Goal: Information Seeking & Learning: Learn about a topic

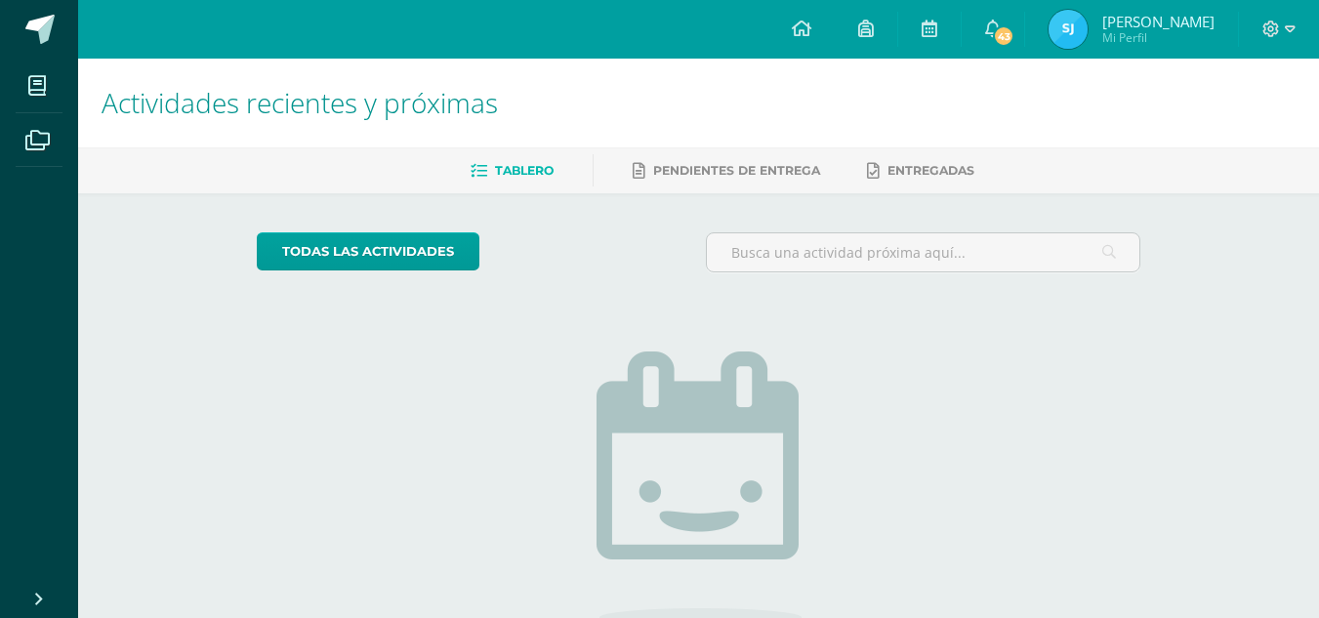
click at [1075, 27] on img at bounding box center [1068, 29] width 39 height 39
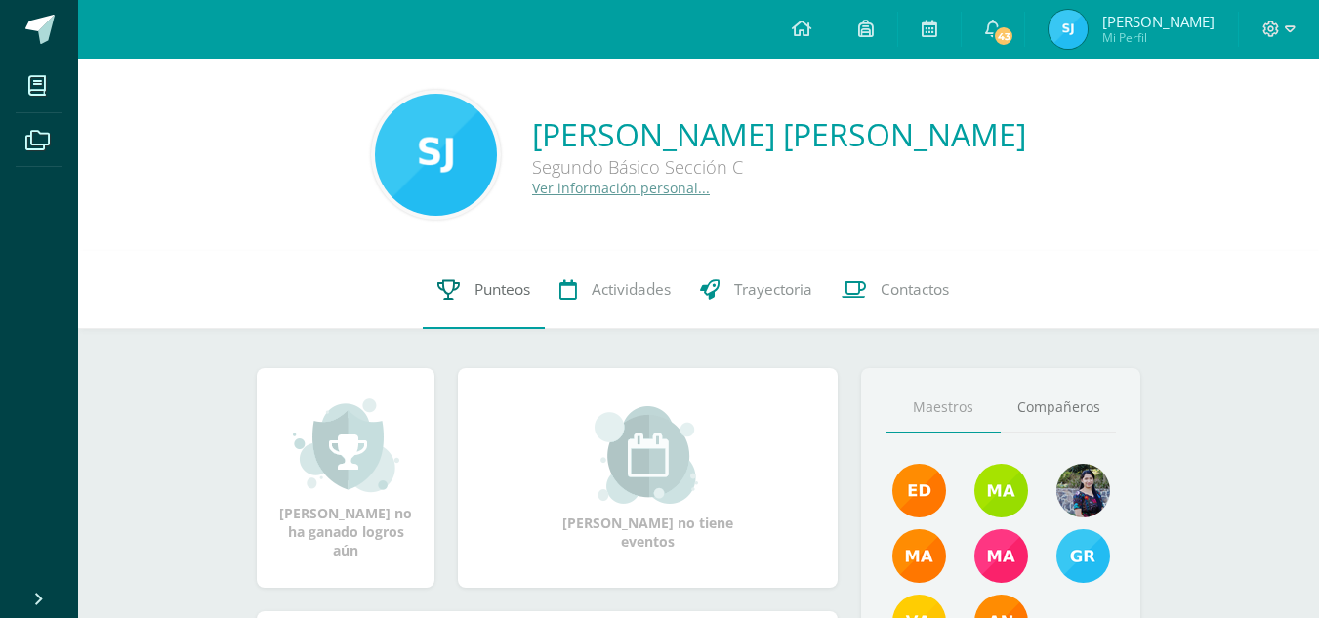
click at [487, 300] on span "Punteos" at bounding box center [502, 289] width 56 height 21
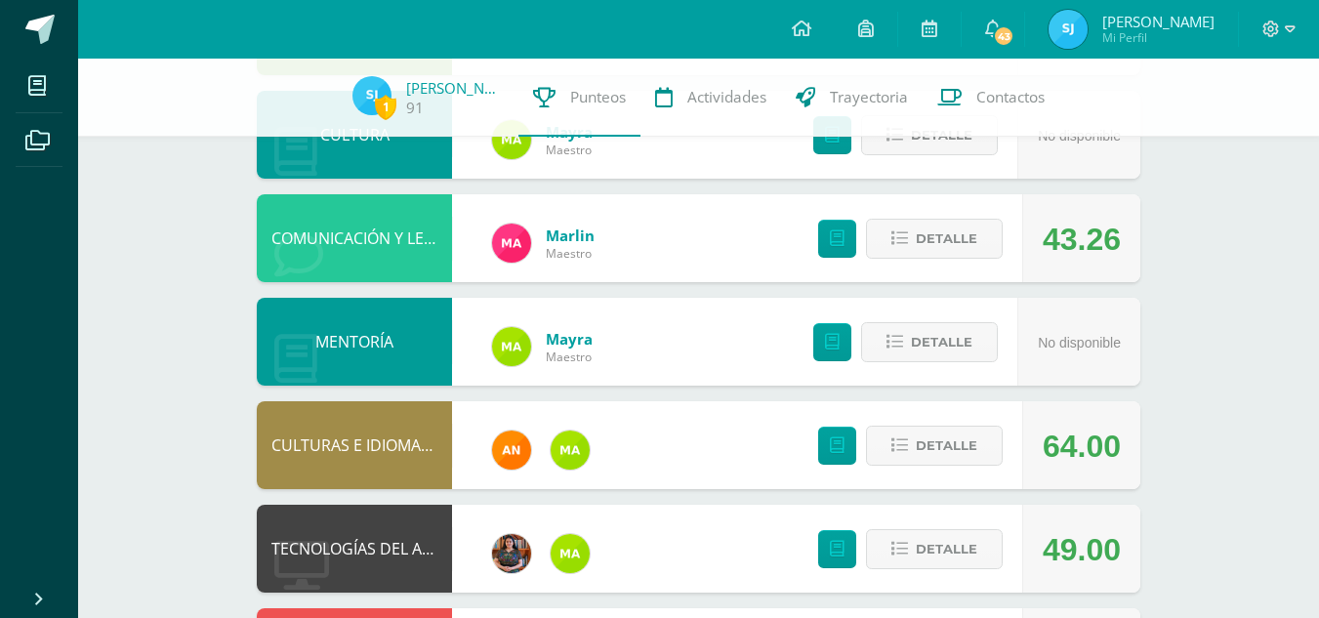
scroll to position [741, 0]
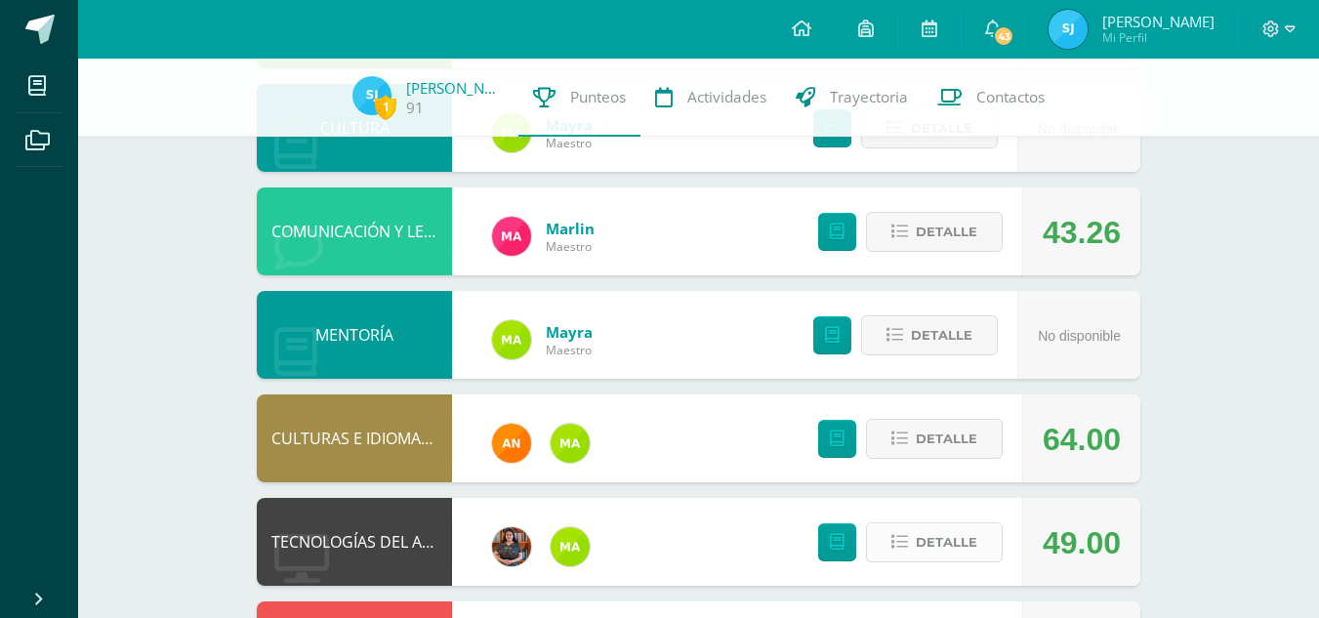
click at [963, 552] on span "Detalle" at bounding box center [947, 542] width 62 height 36
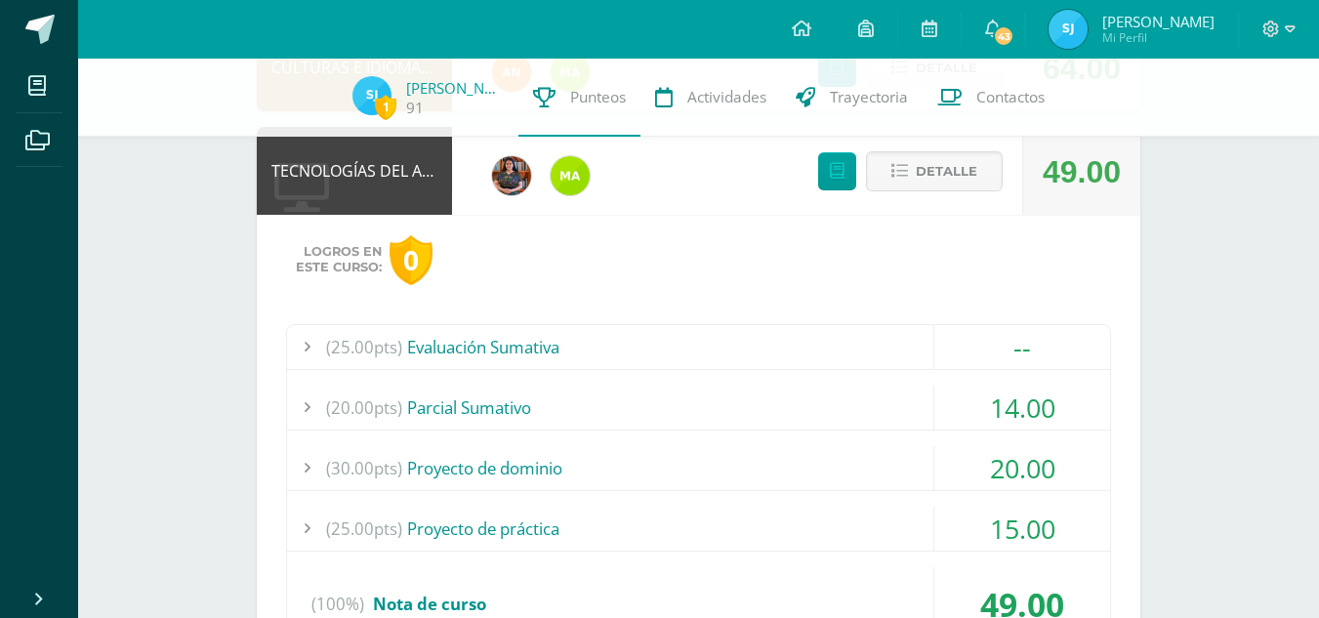
scroll to position [1124, 0]
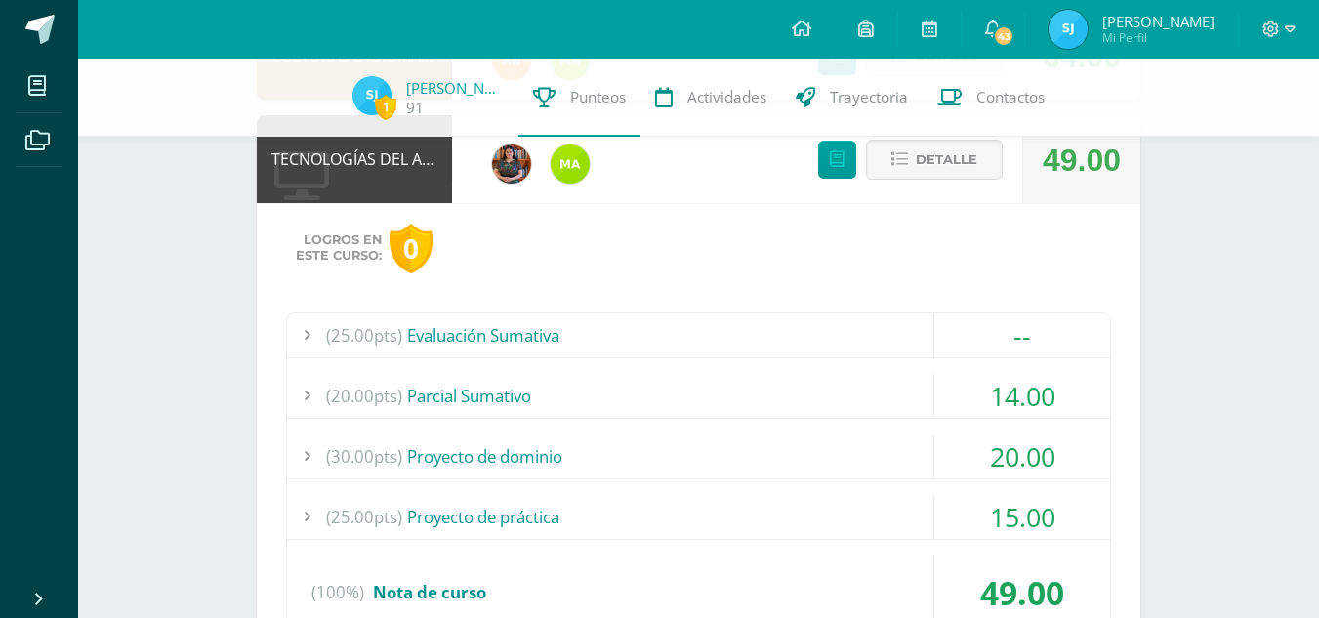
click at [983, 398] on div "14.00" at bounding box center [1022, 396] width 176 height 44
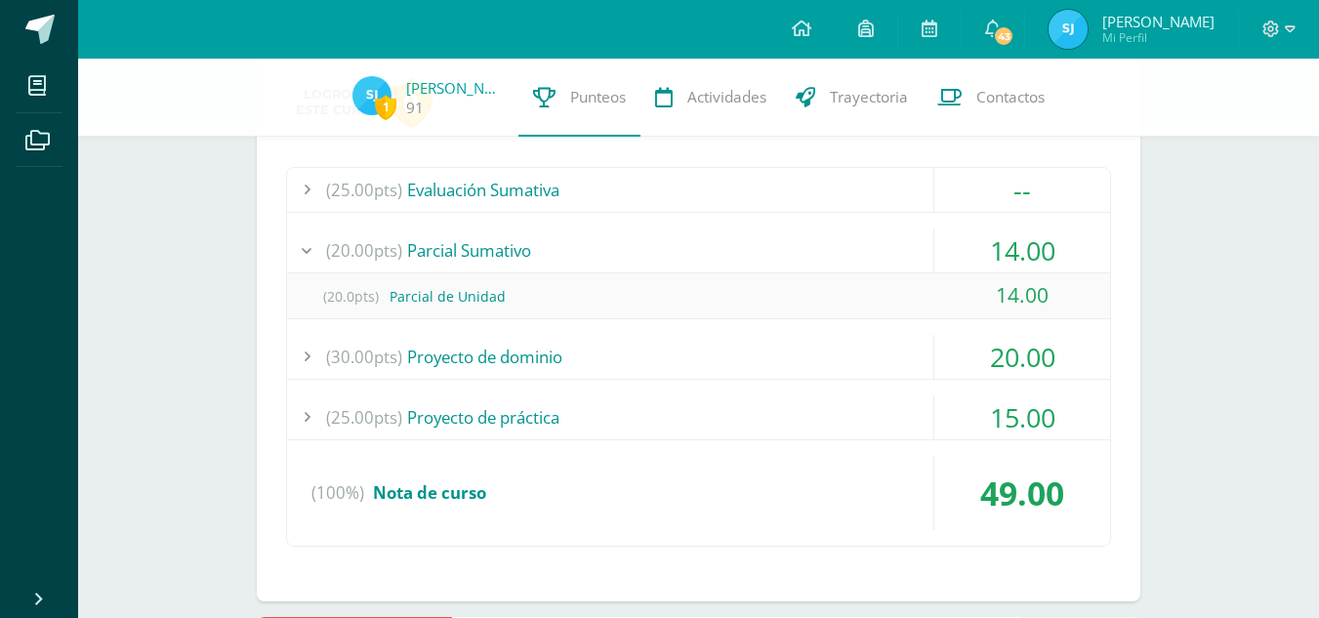
scroll to position [1275, 0]
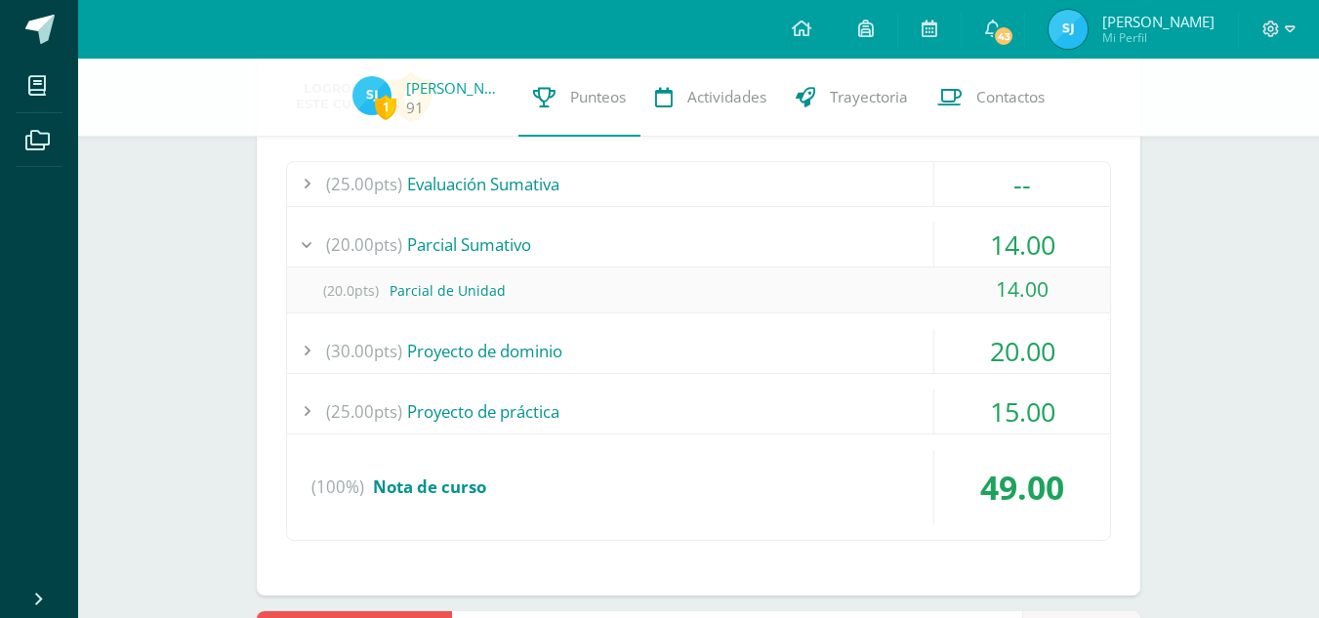
click at [1004, 347] on div "20.00" at bounding box center [1022, 351] width 176 height 44
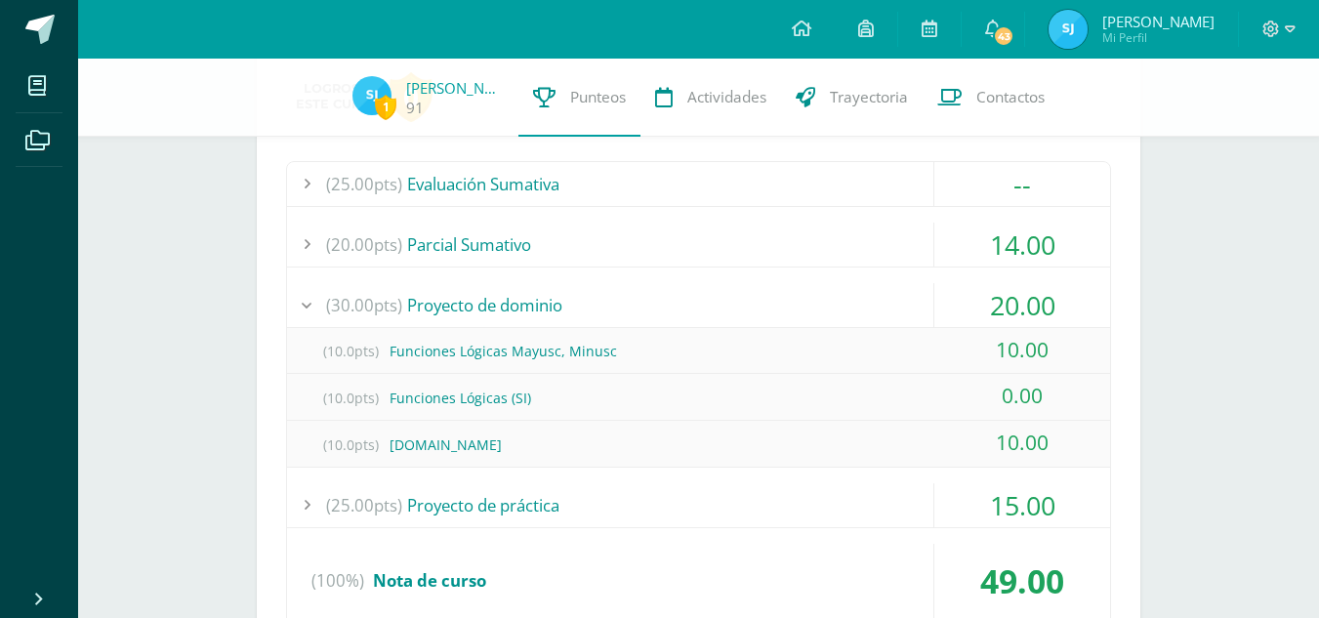
click at [1010, 486] on div "15.00" at bounding box center [1022, 505] width 176 height 44
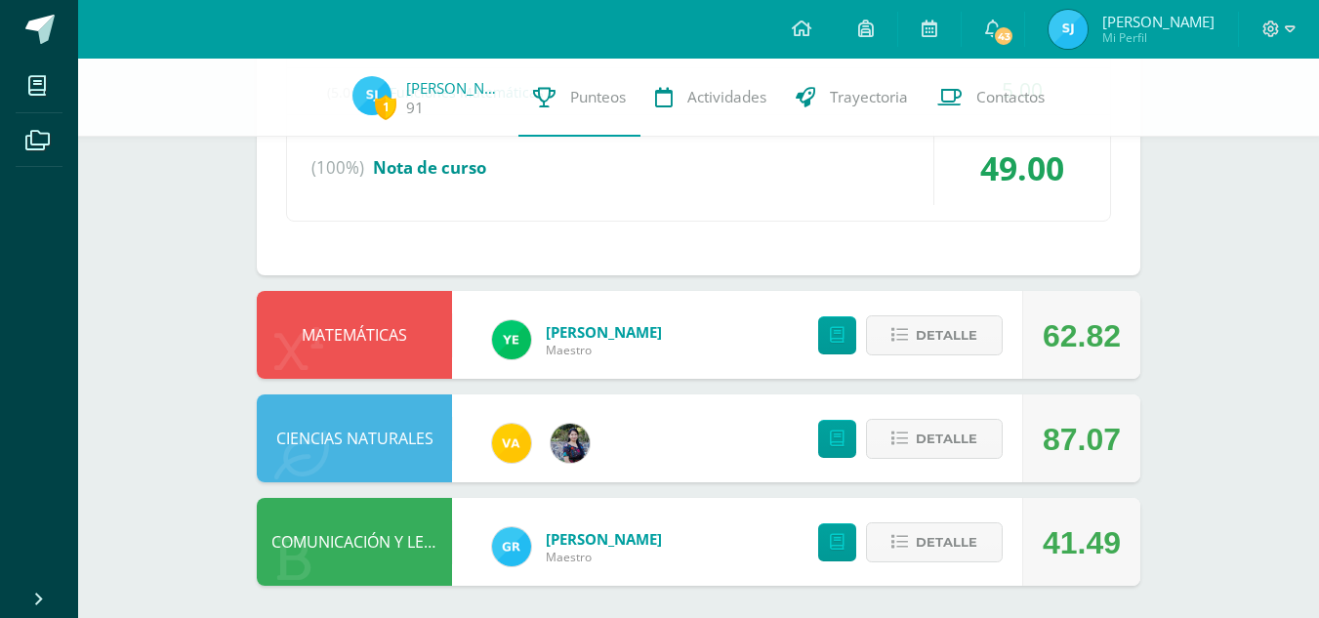
scroll to position [1695, 0]
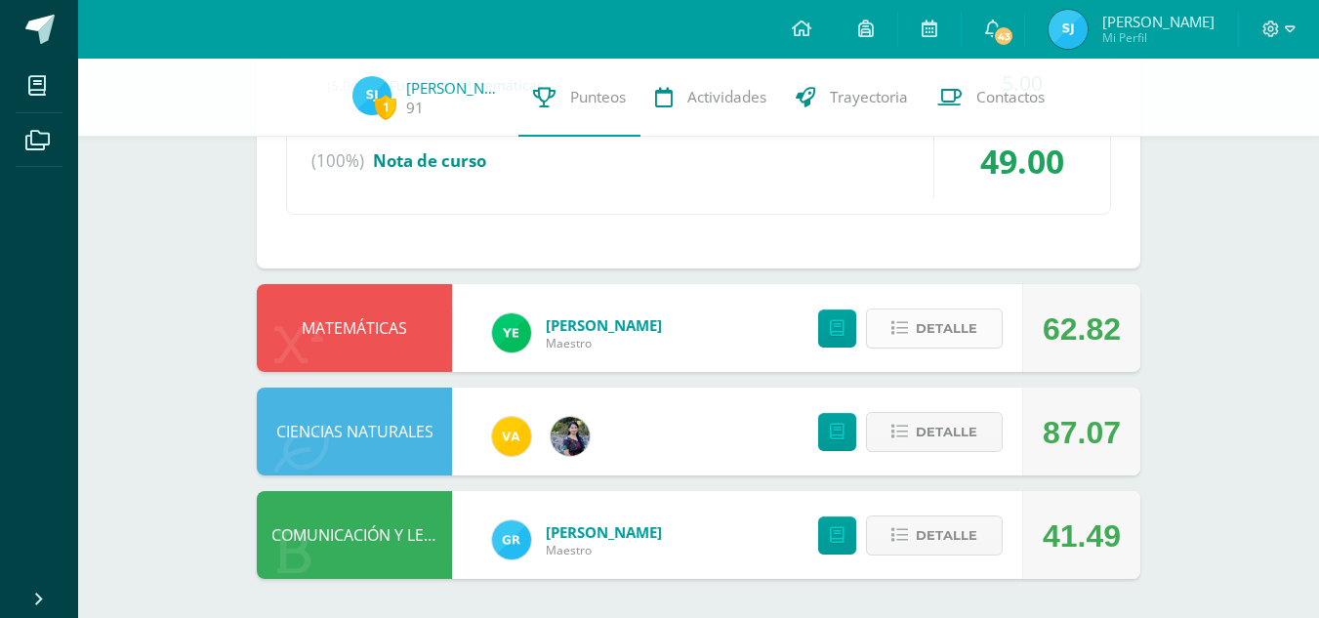
click at [968, 329] on span "Detalle" at bounding box center [947, 328] width 62 height 36
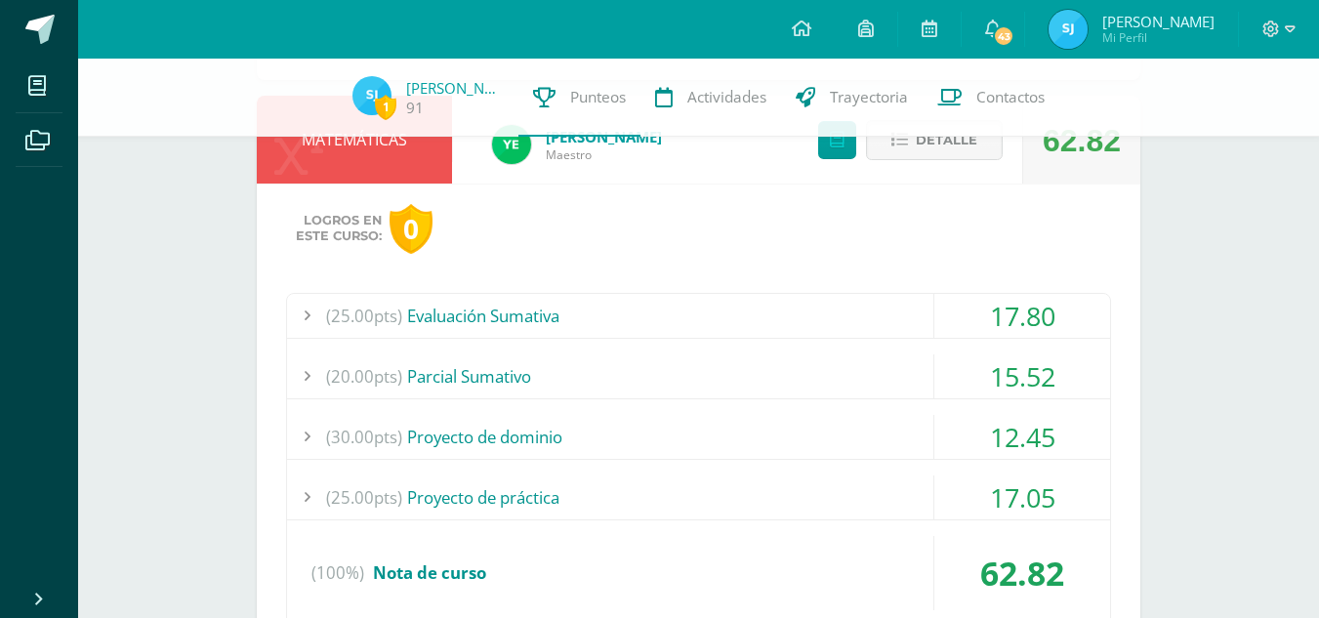
scroll to position [1882, 0]
click at [1010, 313] on div "17.80" at bounding box center [1022, 317] width 176 height 44
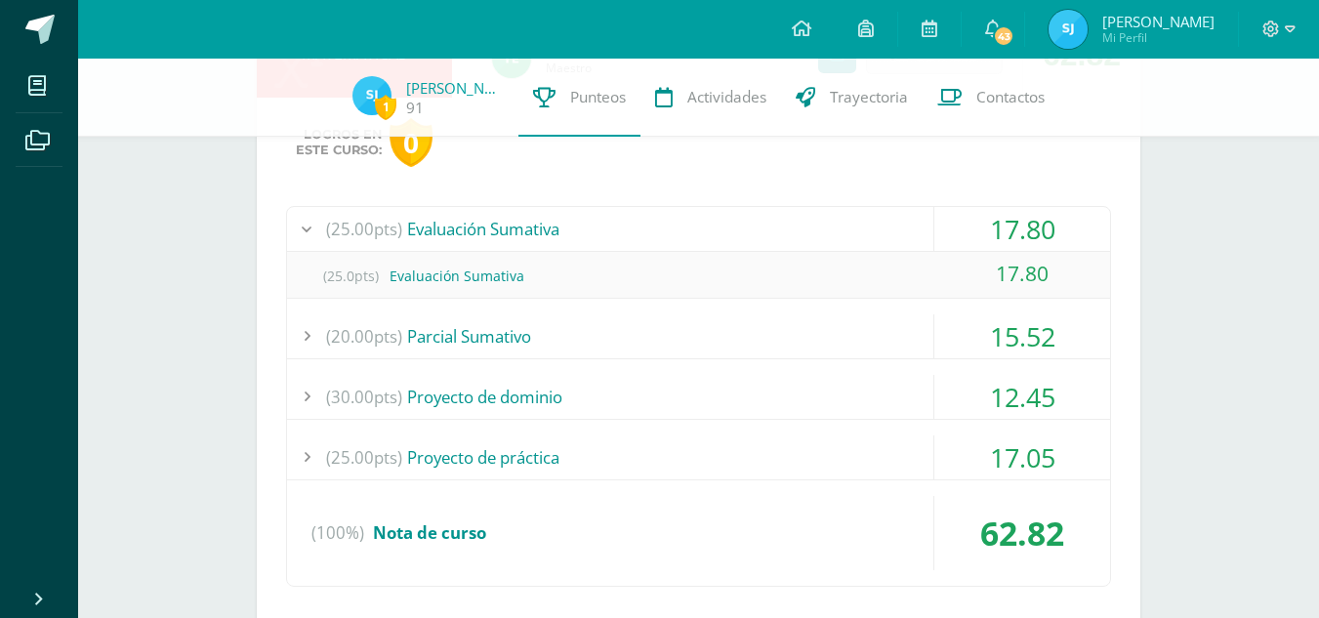
scroll to position [1831, 0]
click at [1021, 340] on div "15.52" at bounding box center [1022, 335] width 176 height 44
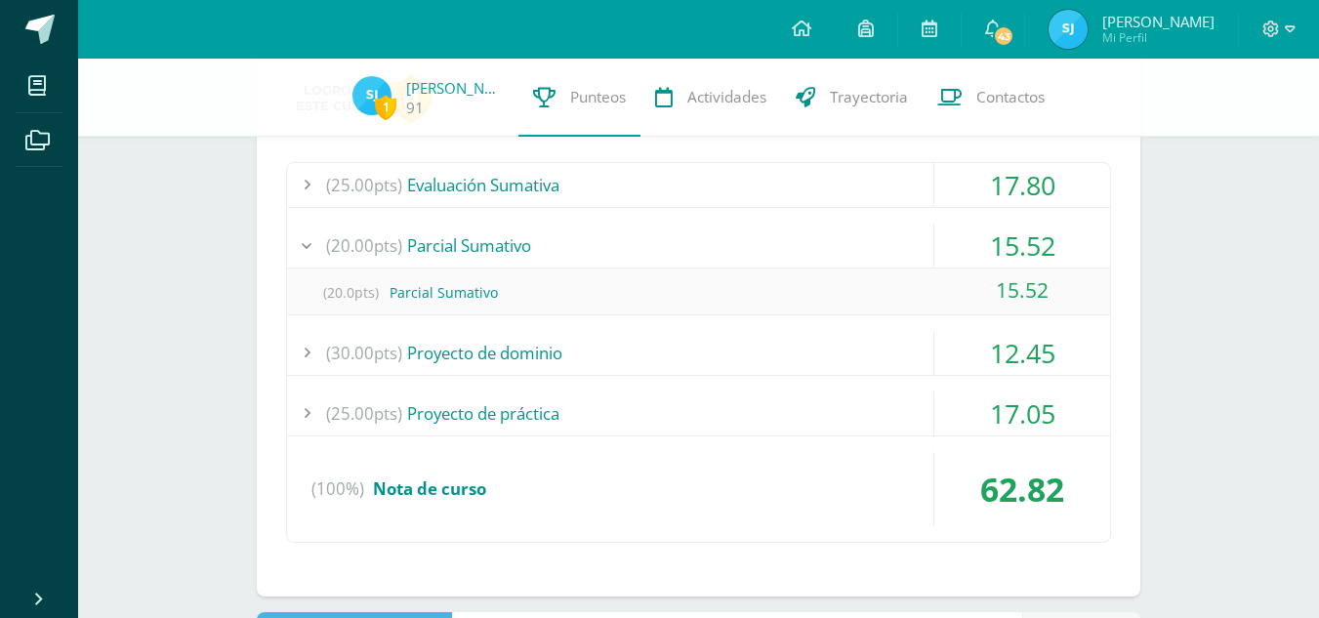
scroll to position [1874, 0]
click at [1019, 354] on div "12.45" at bounding box center [1022, 352] width 176 height 44
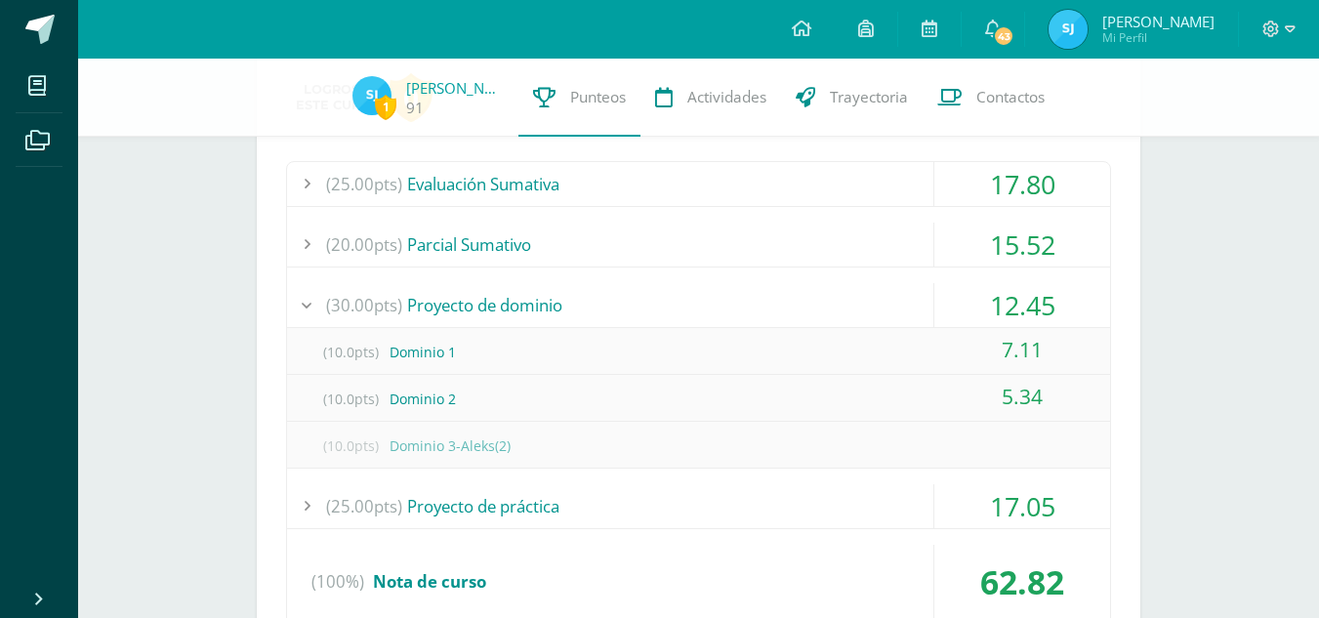
click at [1004, 509] on div "17.05" at bounding box center [1022, 506] width 176 height 44
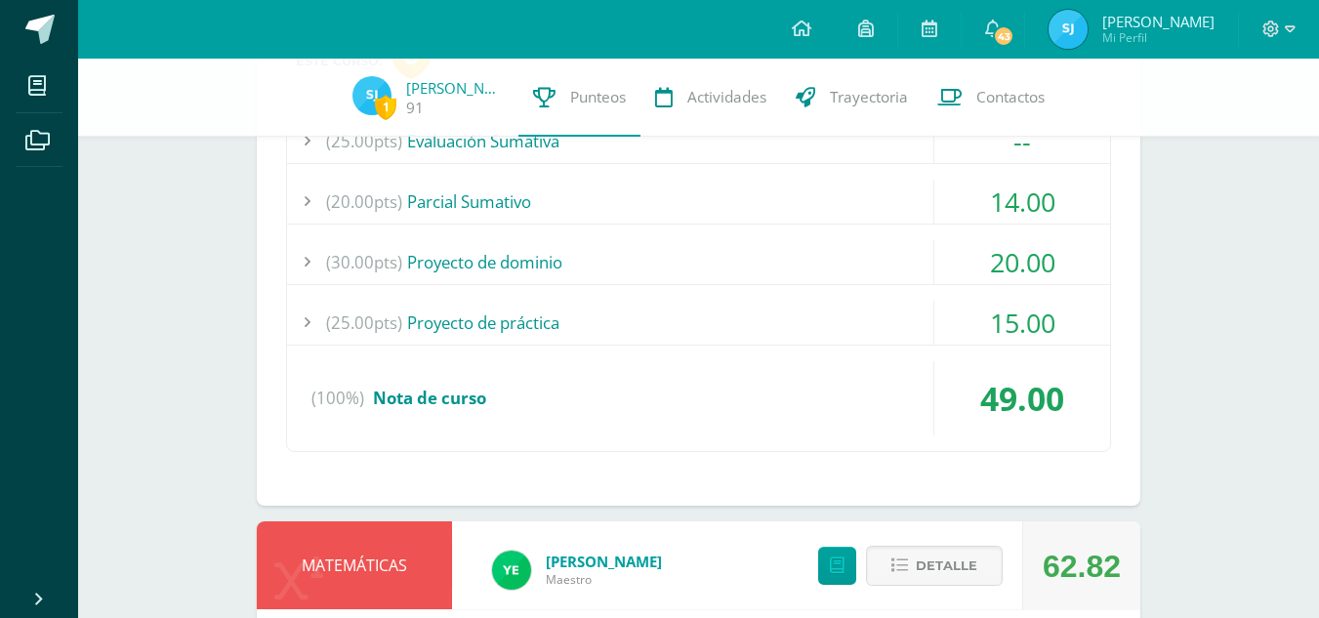
scroll to position [1356, 0]
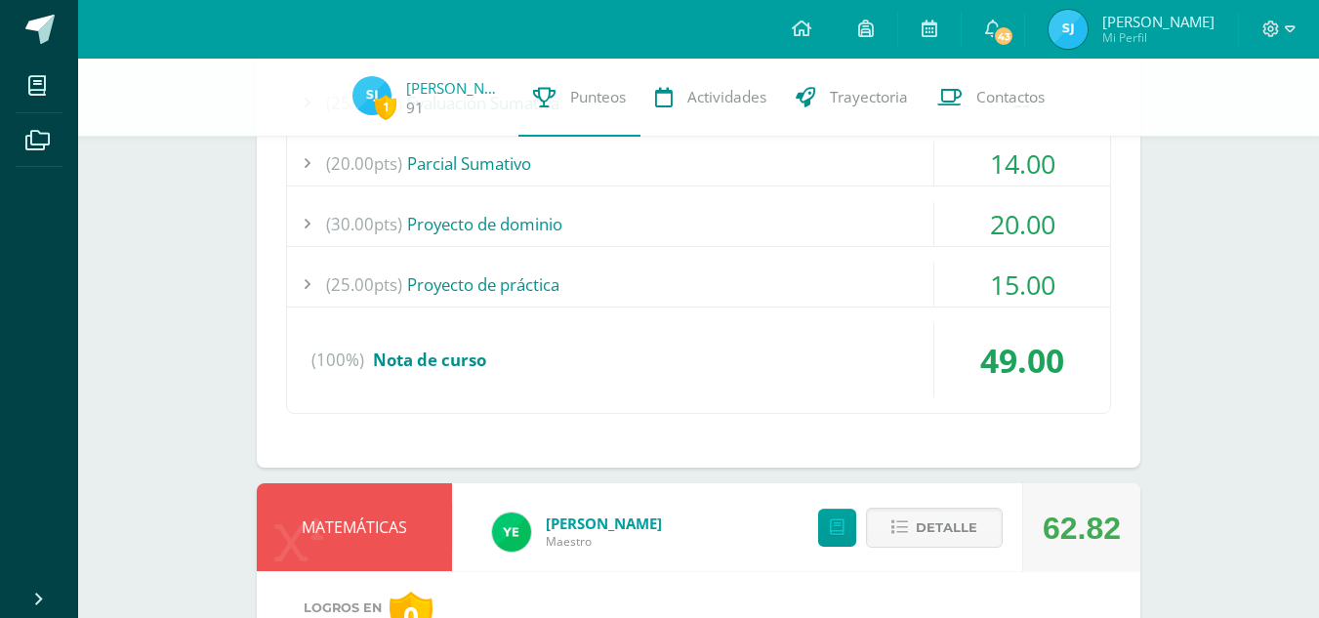
click at [1003, 282] on div "15.00" at bounding box center [1022, 285] width 176 height 44
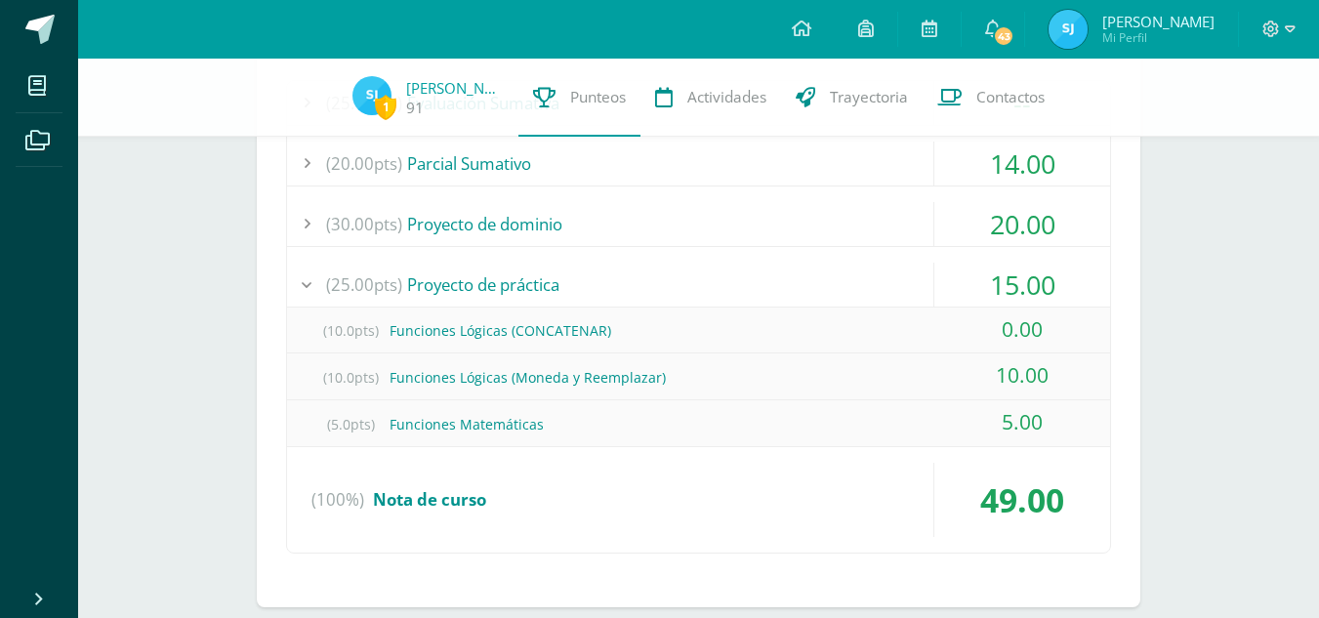
click at [1011, 211] on div "20.00" at bounding box center [1022, 224] width 176 height 44
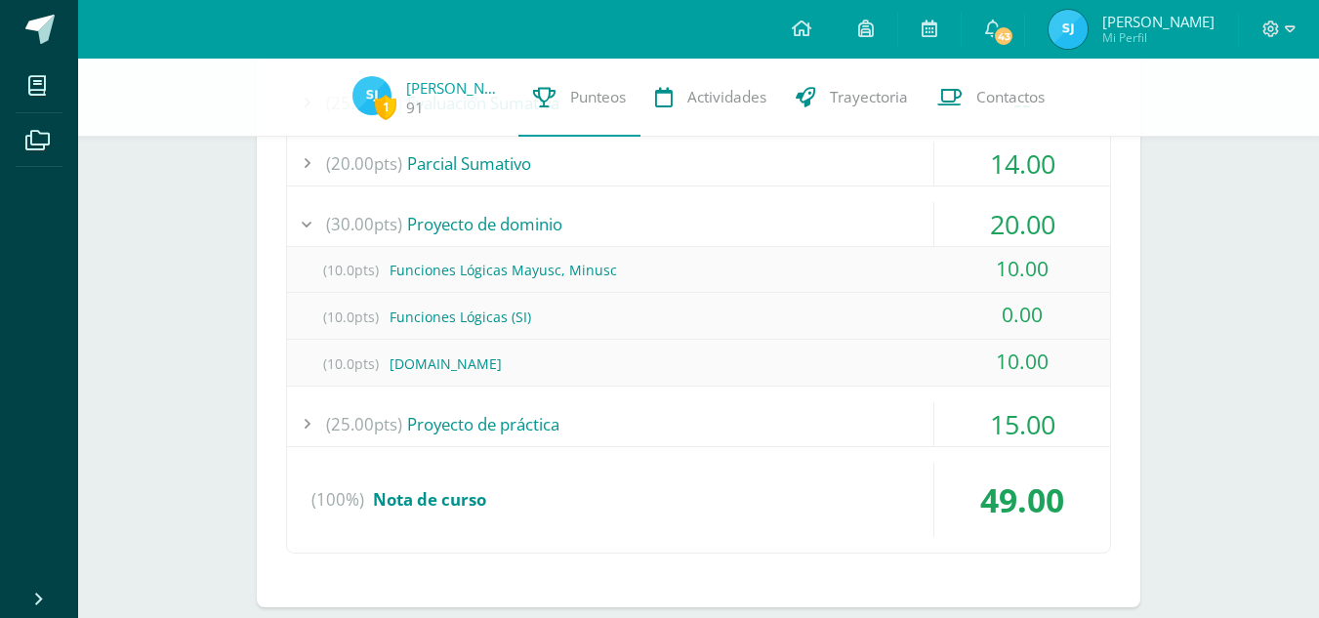
click at [1006, 153] on div "14.00" at bounding box center [1022, 164] width 176 height 44
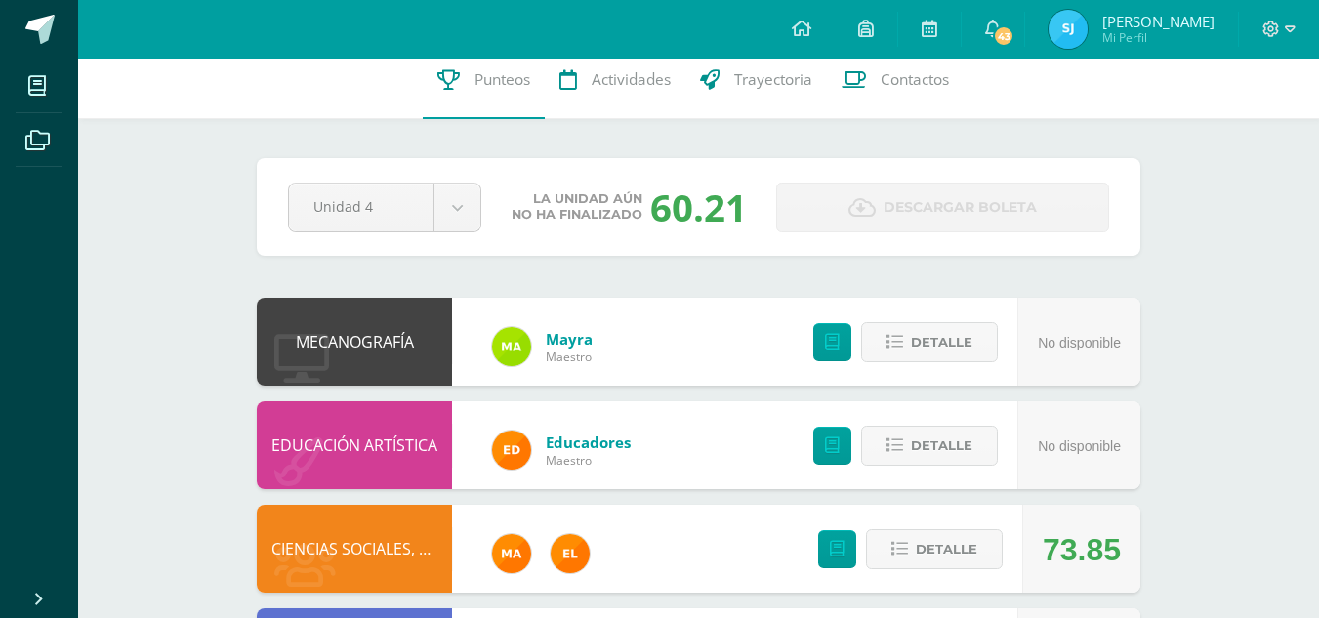
scroll to position [0, 0]
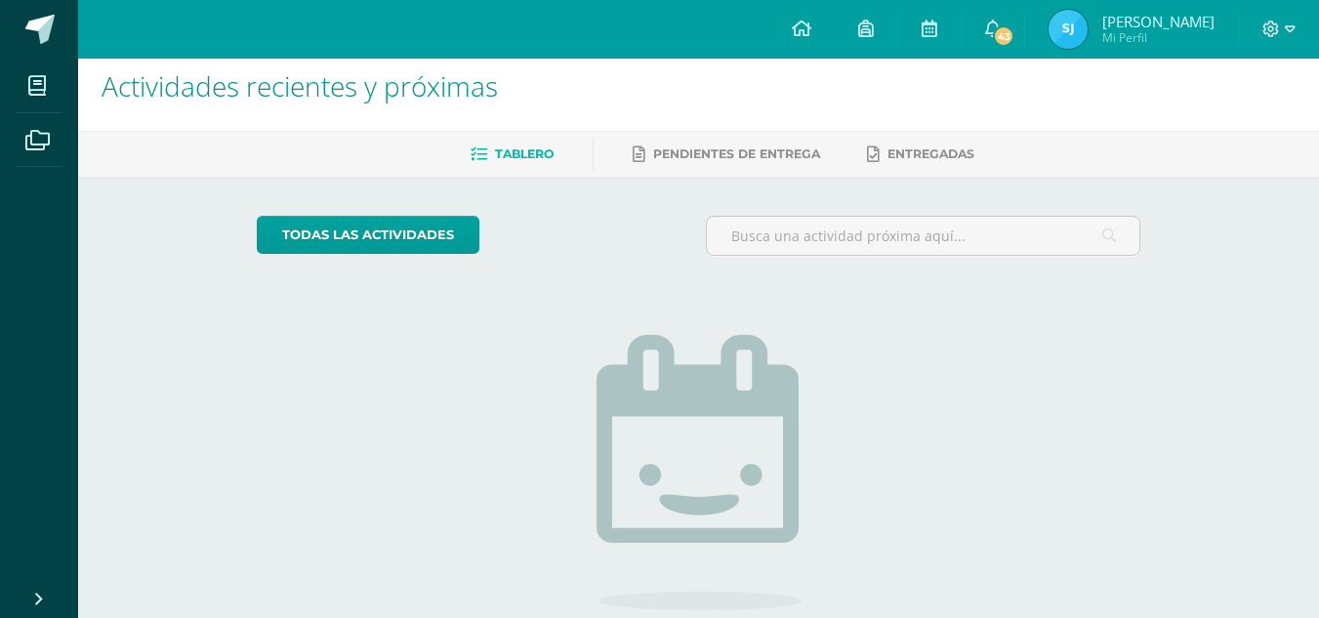
scroll to position [18, 0]
click at [784, 152] on span "Pendientes de entrega" at bounding box center [736, 152] width 167 height 15
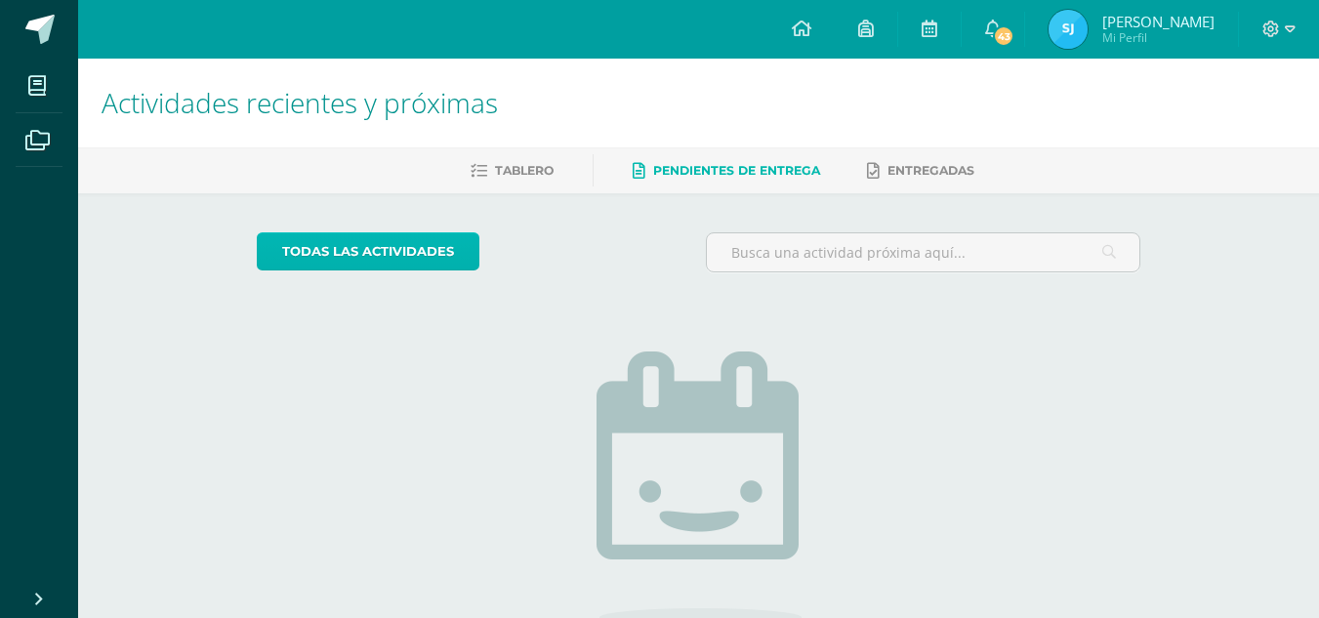
click at [437, 255] on link "todas las Actividades" at bounding box center [368, 251] width 223 height 38
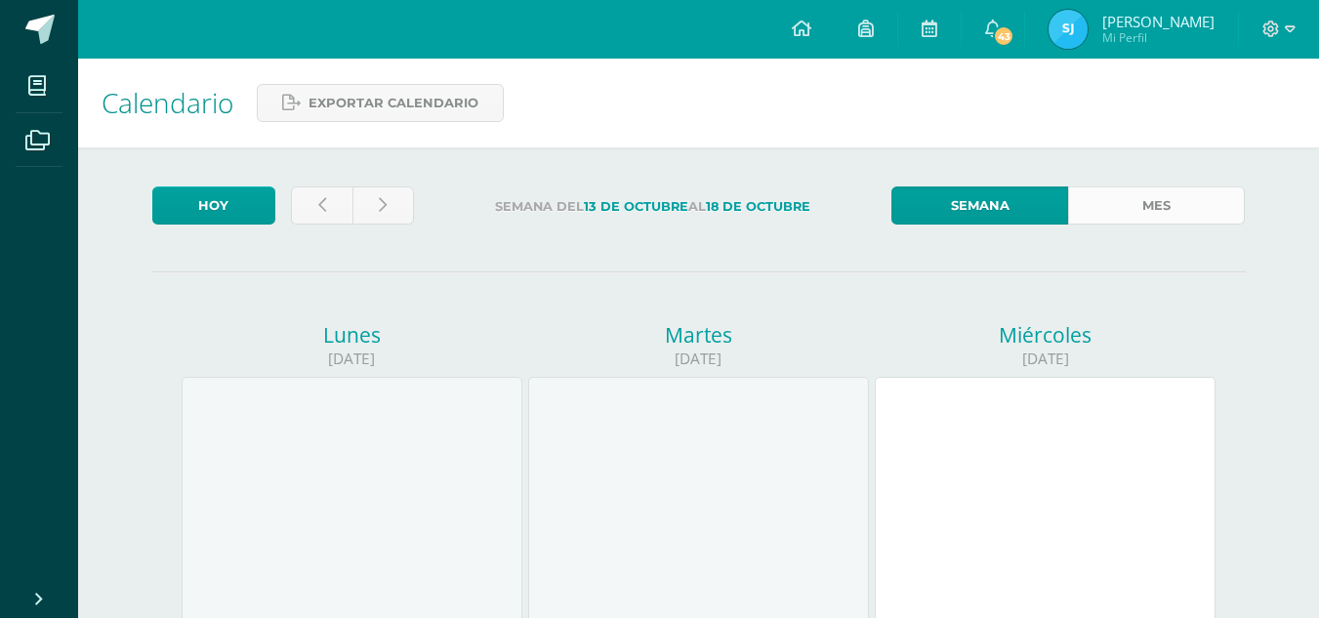
click at [1148, 202] on link "Mes" at bounding box center [1156, 205] width 177 height 38
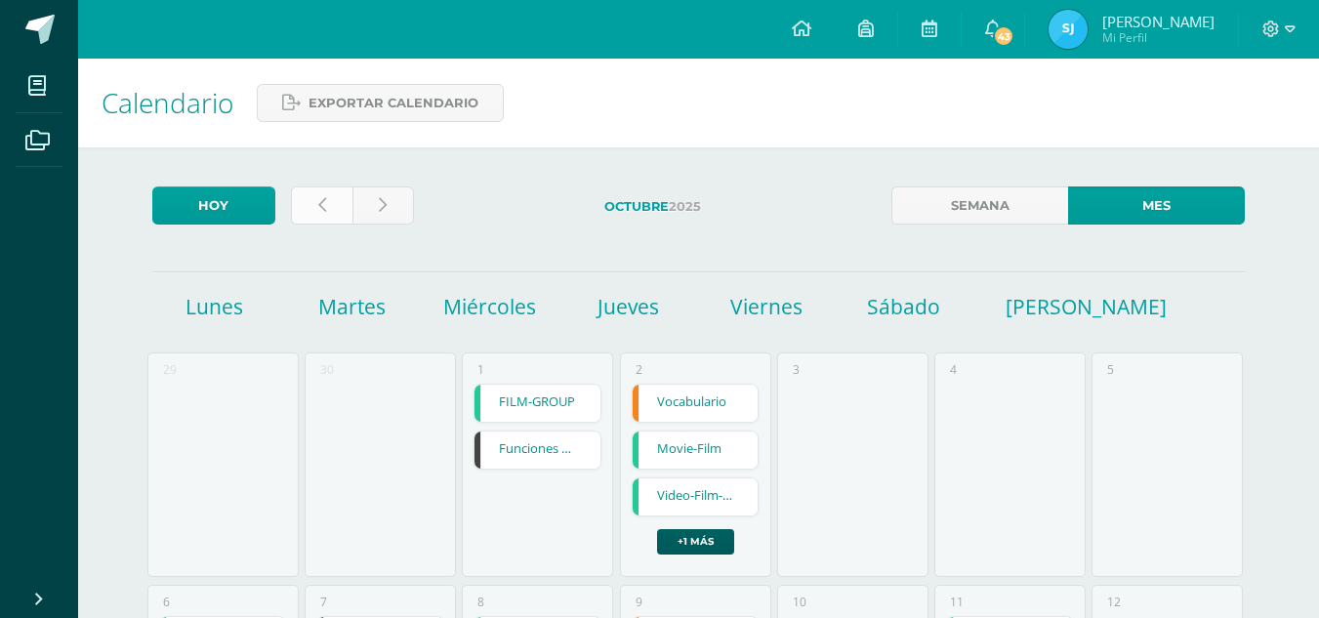
click at [316, 211] on link at bounding box center [322, 205] width 62 height 38
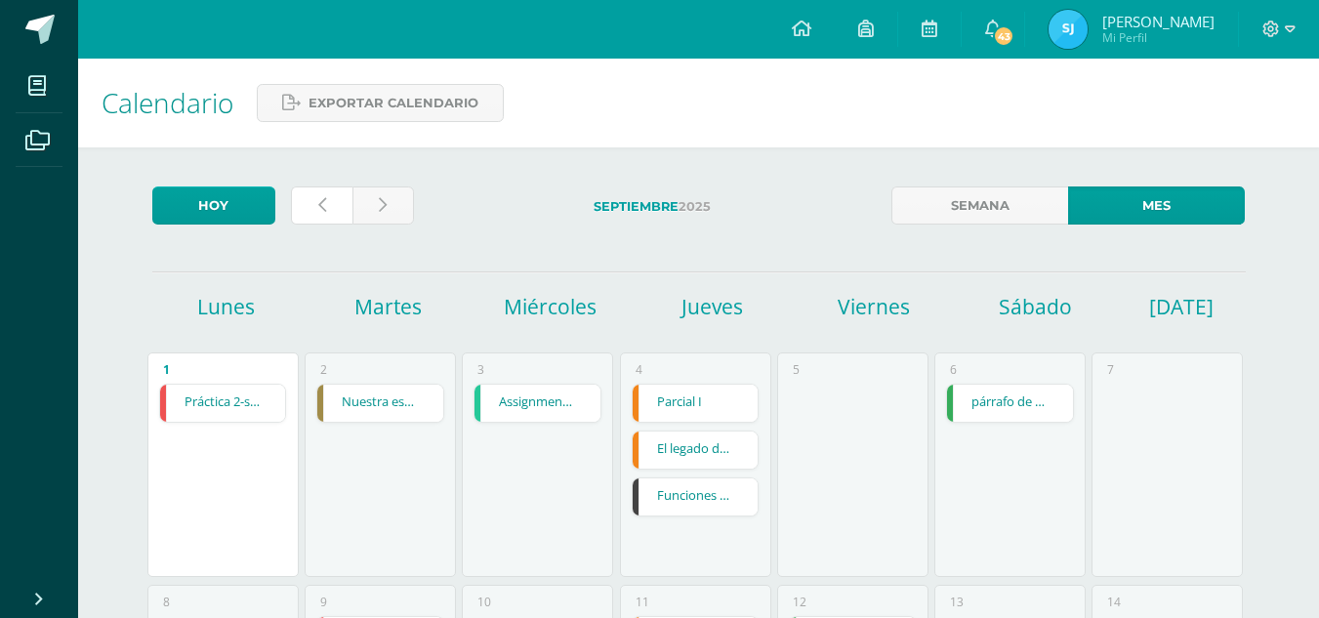
click at [324, 208] on icon at bounding box center [322, 205] width 8 height 17
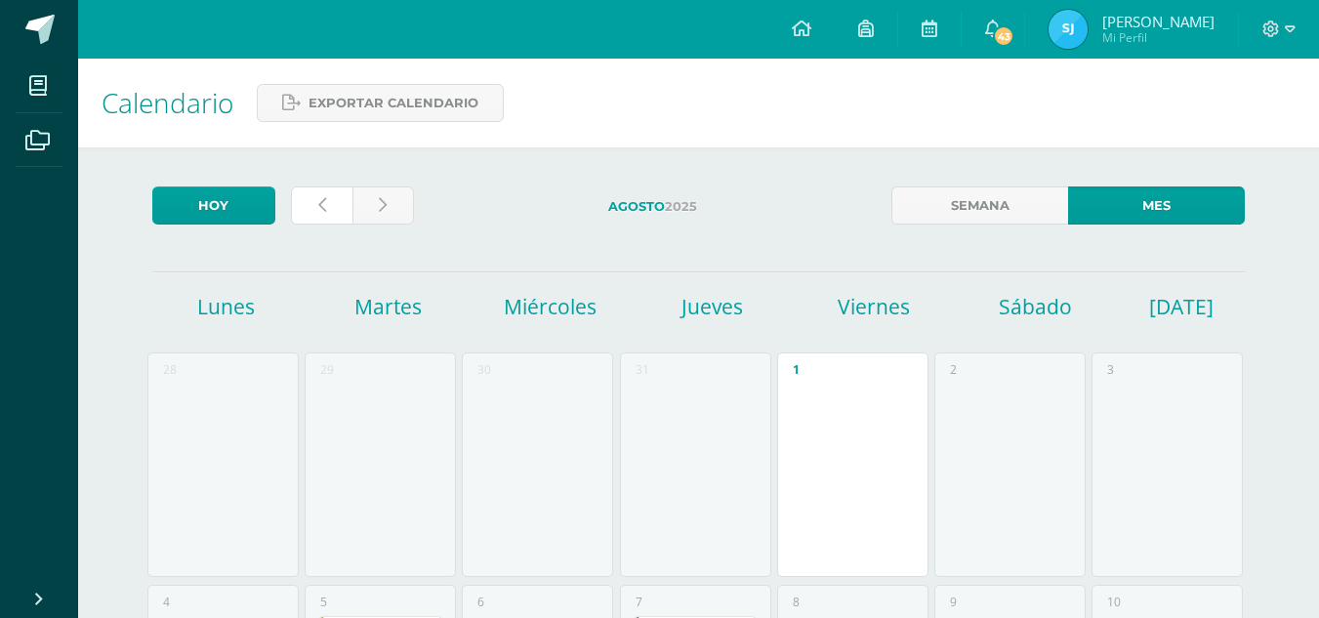
click at [324, 208] on icon at bounding box center [322, 205] width 8 height 17
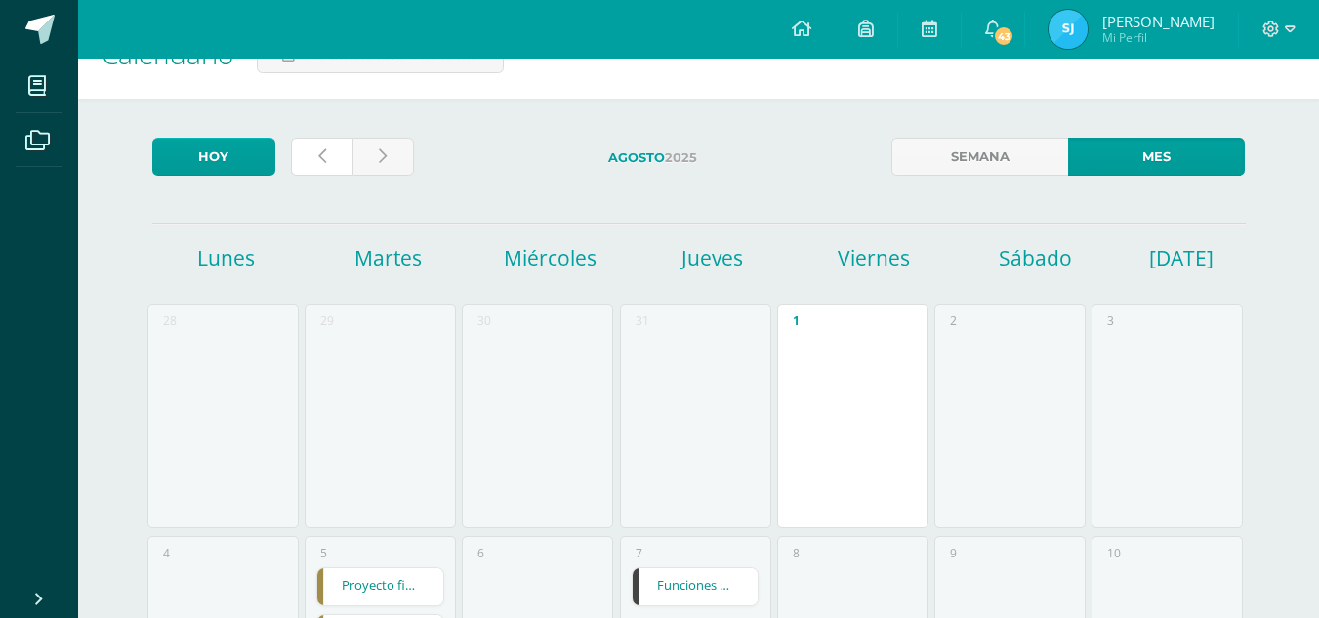
scroll to position [60, 0]
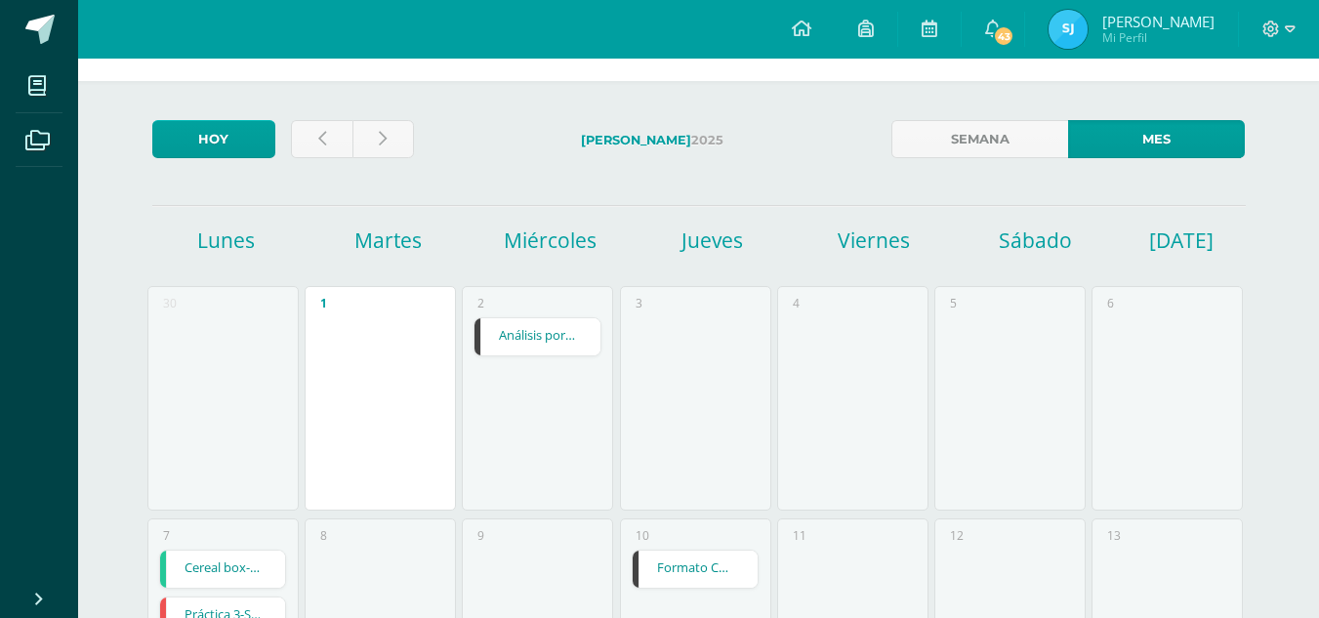
scroll to position [57, 0]
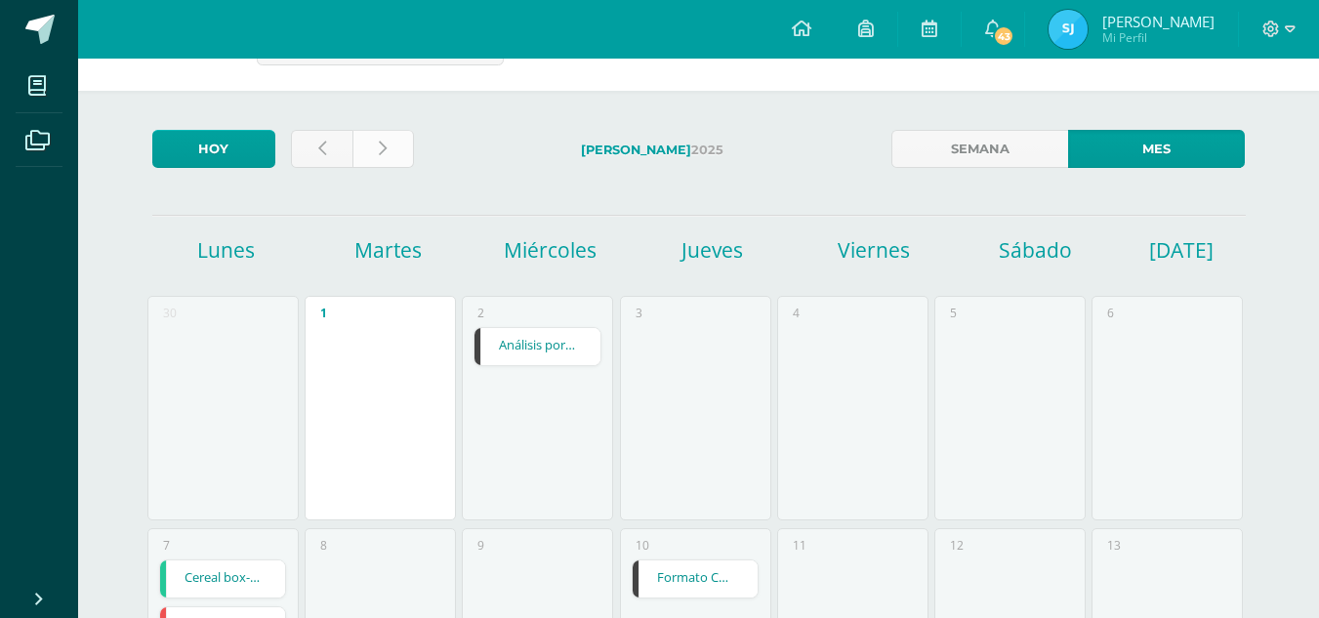
click at [401, 142] on link at bounding box center [383, 149] width 62 height 38
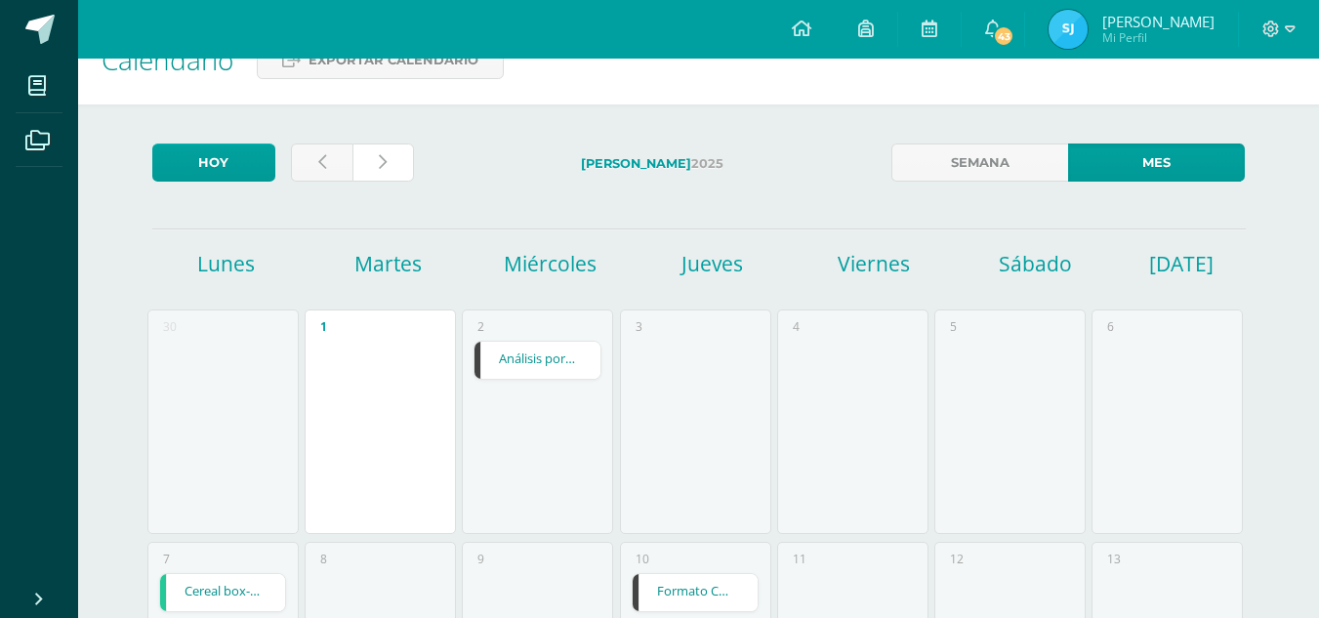
scroll to position [45, 0]
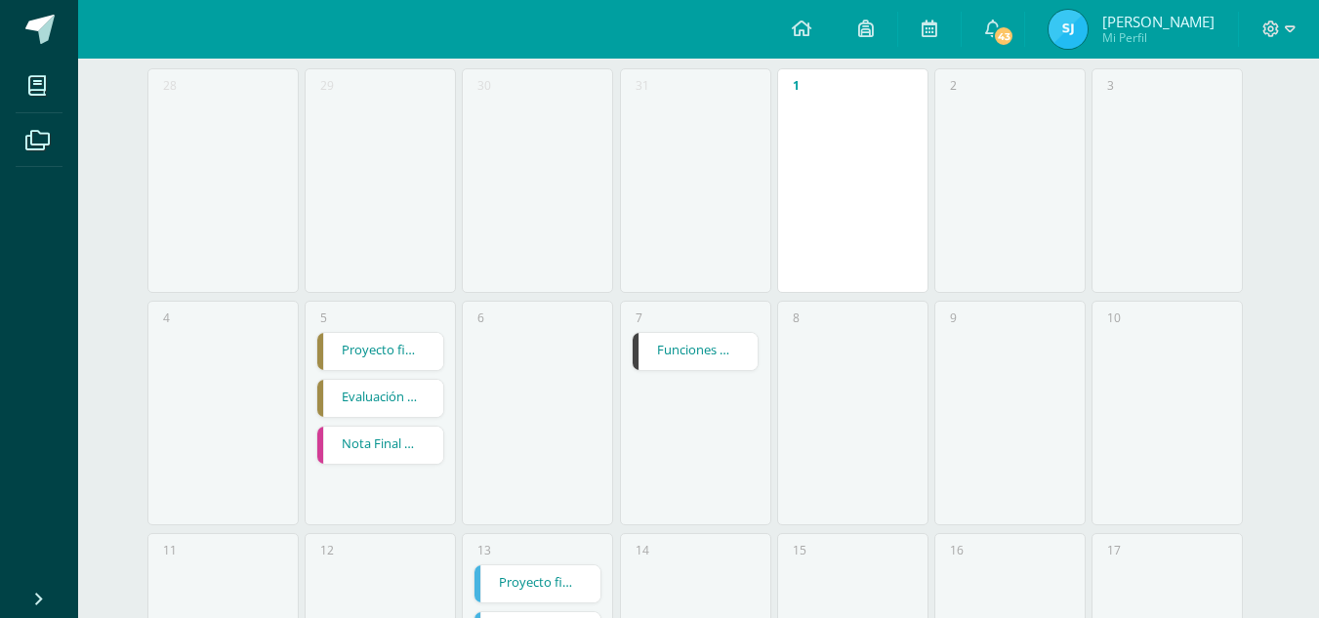
scroll to position [328, 0]
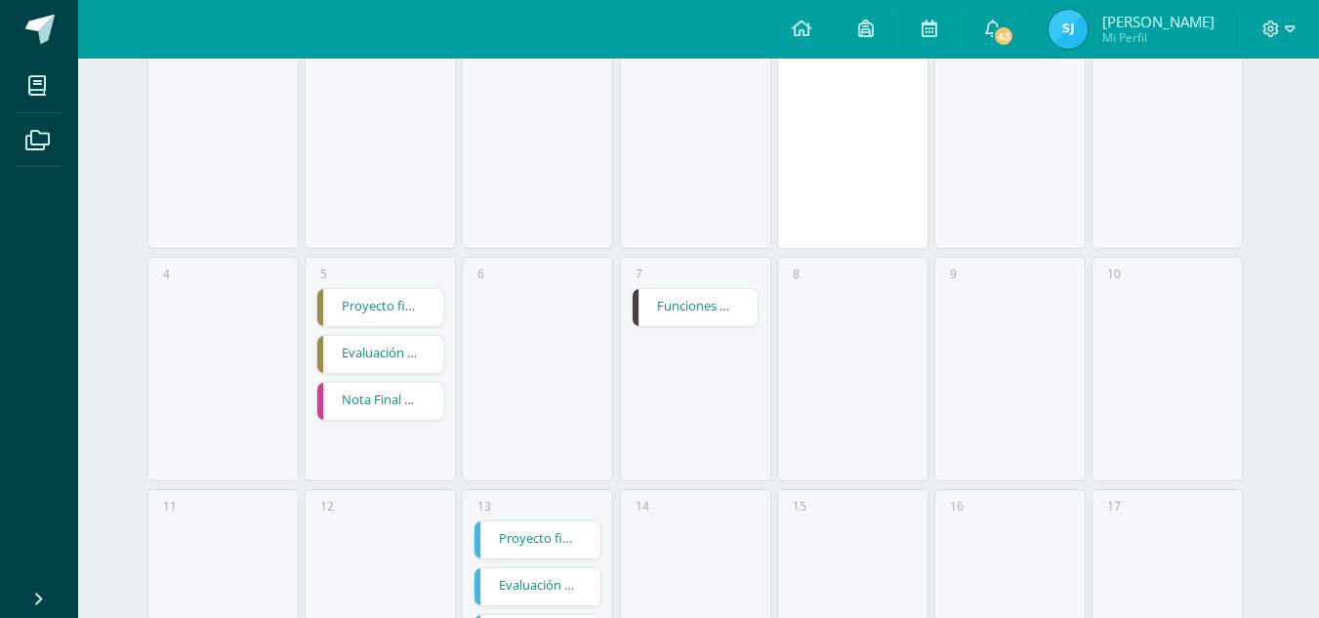
click at [714, 293] on link "Funciones Lógicas (CONCATENAR)" at bounding box center [696, 307] width 126 height 37
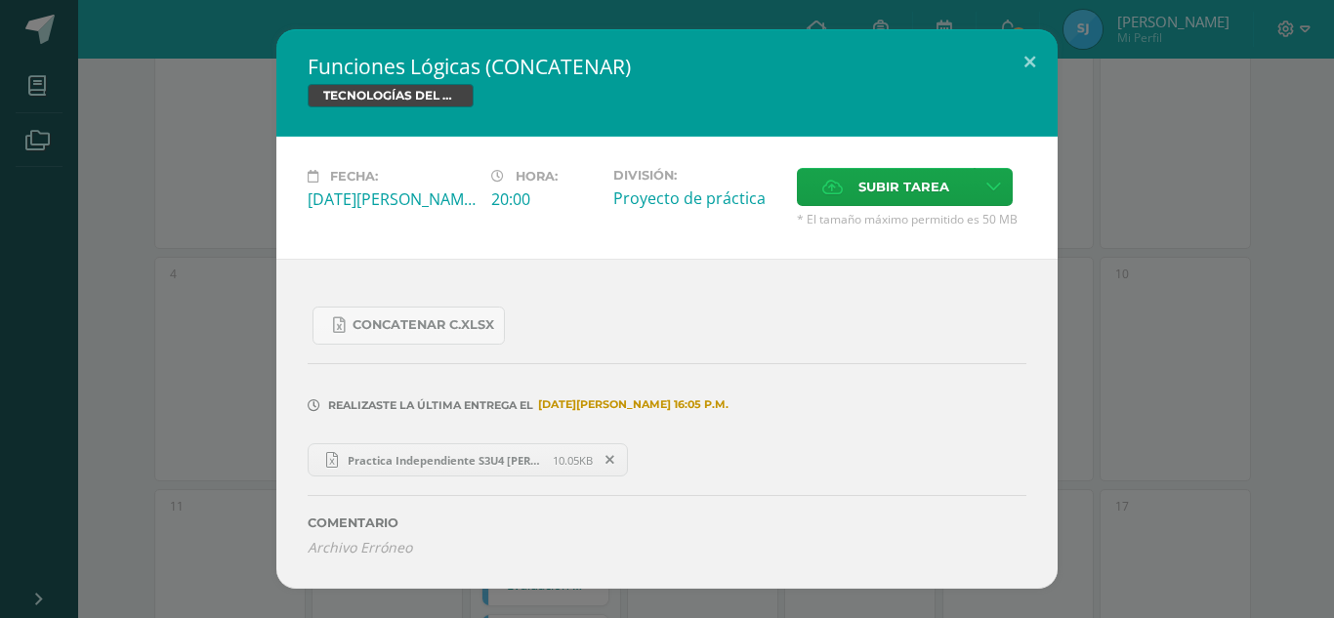
click at [508, 469] on link "Practica Independiente S3U4 [PERSON_NAME].xlsx 10.05KB" at bounding box center [468, 459] width 320 height 33
click at [1025, 61] on button at bounding box center [1030, 62] width 56 height 66
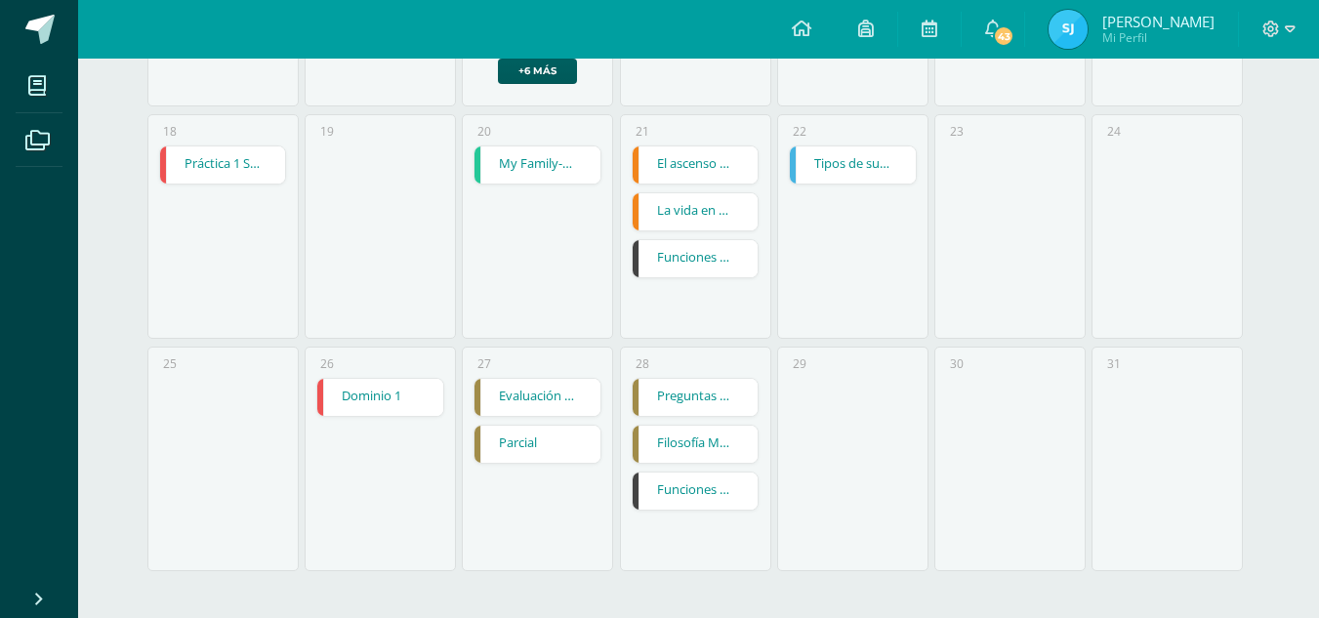
scroll to position [935, 0]
click at [704, 490] on link "Funciones Lógicas (Moneda y Reemplazar)" at bounding box center [696, 491] width 126 height 37
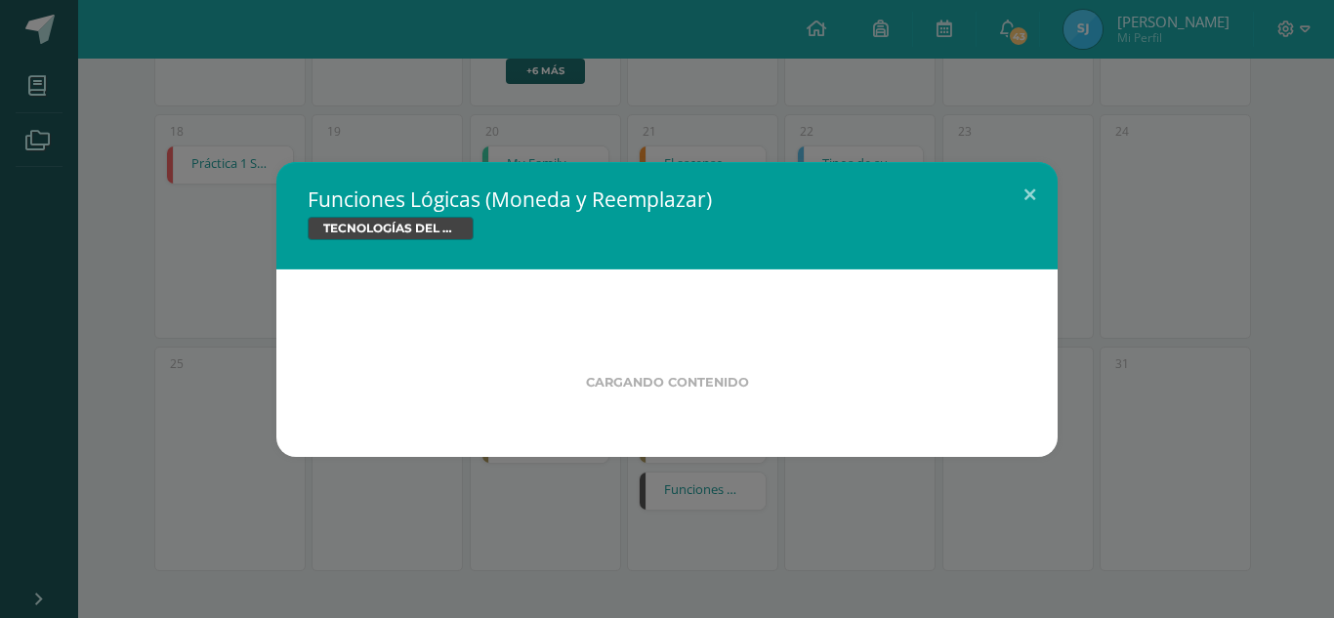
click at [704, 490] on div "Funciones Lógicas (Moneda y Reemplazar) TECNOLOGÍAS DEL APRENDIZAJE Y LA COMUNI…" at bounding box center [667, 309] width 1334 height 618
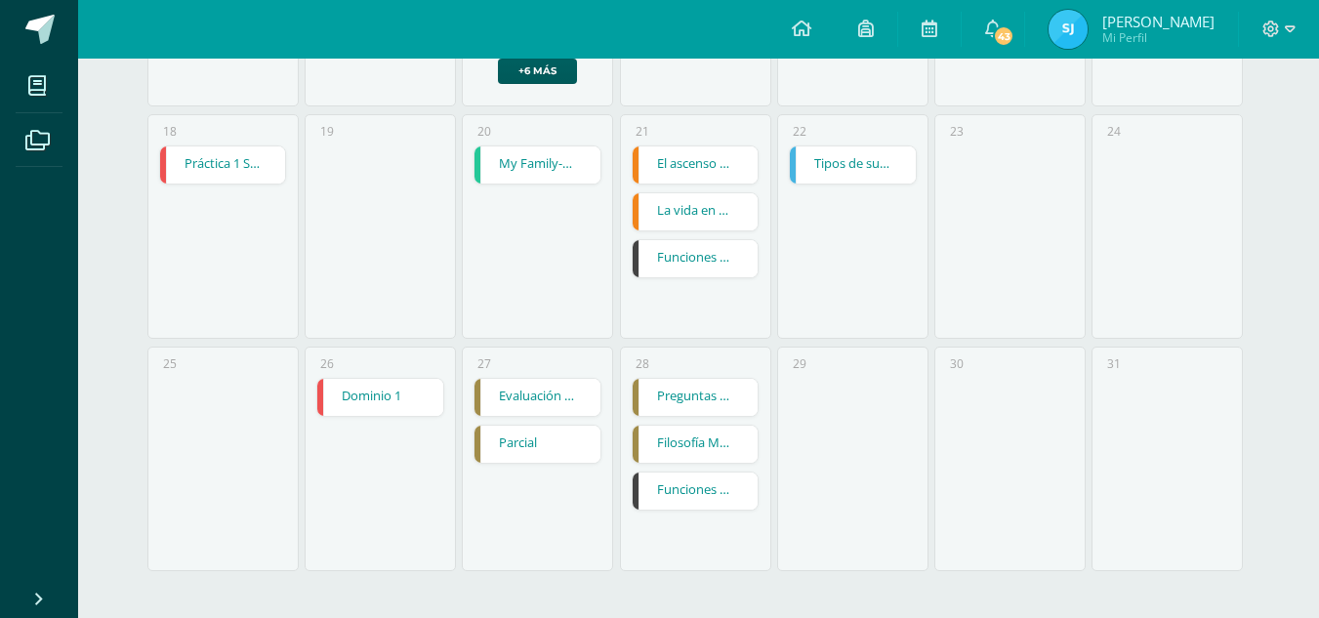
click at [691, 490] on link "Funciones Lógicas (Moneda y Reemplazar)" at bounding box center [696, 491] width 126 height 37
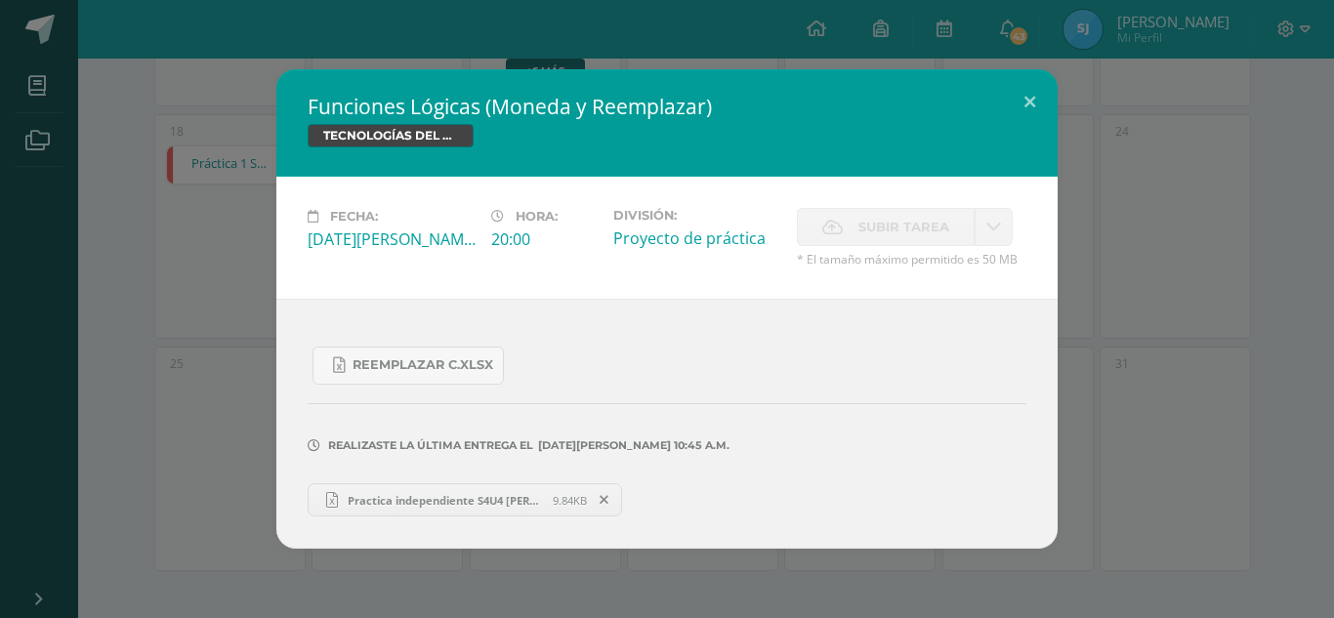
click at [749, 460] on div "Realizaste la última entrega el [DATE][PERSON_NAME] 10:45 a.m." at bounding box center [667, 432] width 719 height 94
click at [521, 500] on span "Practica independiente S4U4 [PERSON_NAME].xlsx" at bounding box center [445, 500] width 215 height 15
click at [1031, 89] on button at bounding box center [1030, 102] width 56 height 66
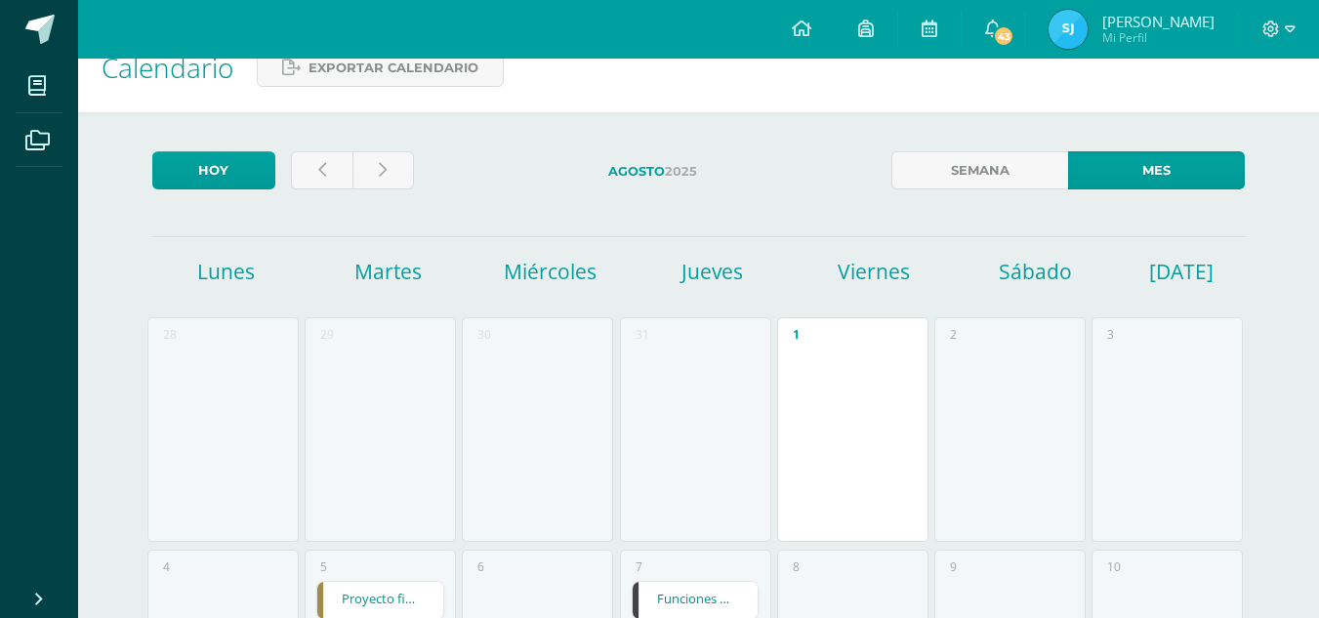
scroll to position [0, 0]
